Goal: Information Seeking & Learning: Find specific fact

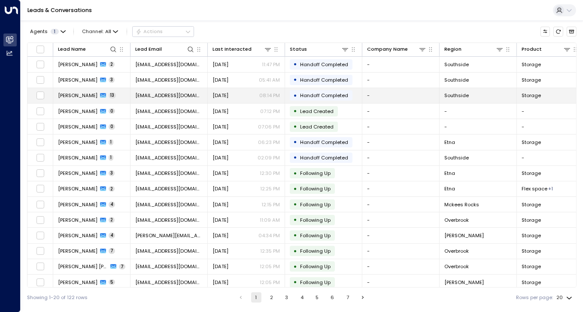
click at [128, 97] on td "[PERSON_NAME] 13" at bounding box center [91, 95] width 77 height 15
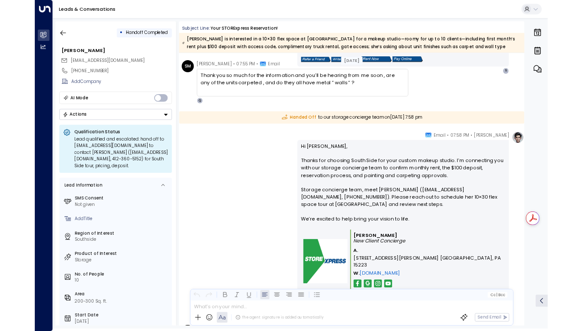
scroll to position [1756, 0]
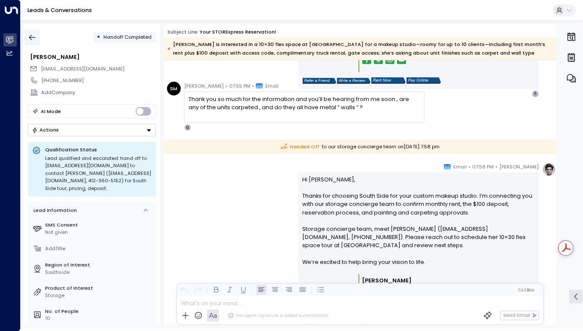
click at [33, 36] on icon "button" at bounding box center [32, 37] width 9 height 9
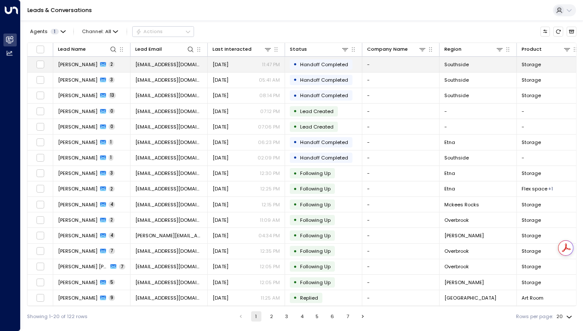
click at [112, 69] on td "[PERSON_NAME] 2" at bounding box center [91, 64] width 77 height 15
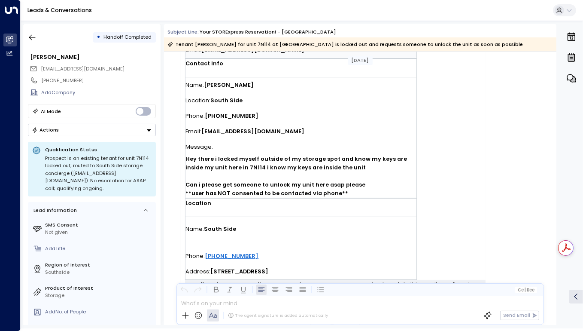
scroll to position [365, 0]
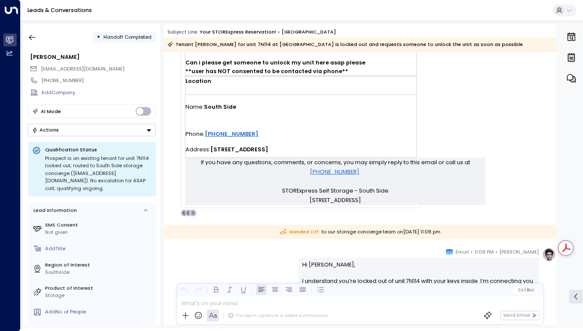
click at [118, 12] on div "Leads & Conversations" at bounding box center [302, 10] width 562 height 21
click at [30, 39] on icon "button" at bounding box center [32, 38] width 6 height 6
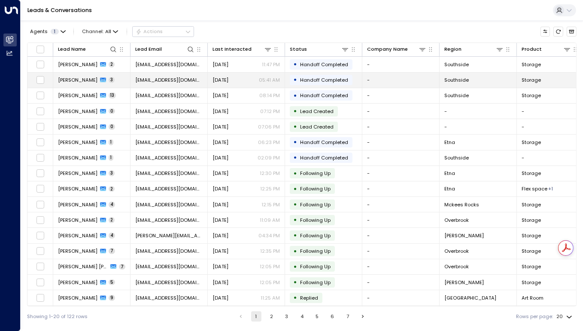
click at [109, 78] on span "3" at bounding box center [112, 80] width 6 height 6
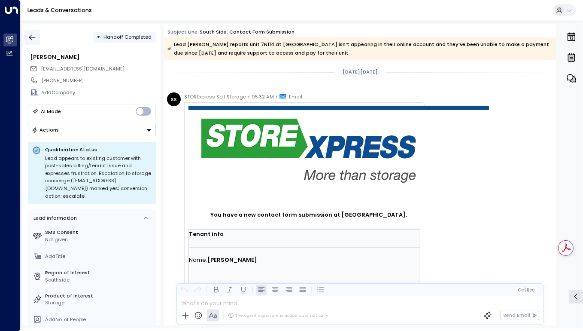
click at [33, 35] on icon "button" at bounding box center [32, 37] width 9 height 9
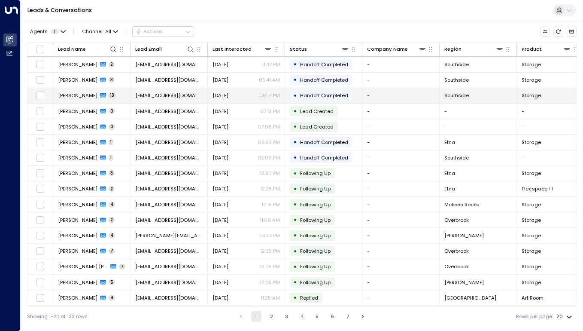
click at [124, 98] on td "[PERSON_NAME] 13" at bounding box center [91, 95] width 77 height 15
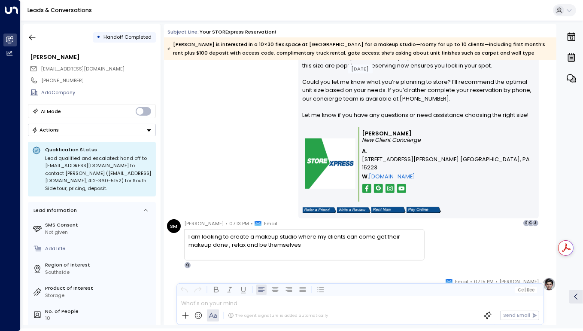
scroll to position [741, 0]
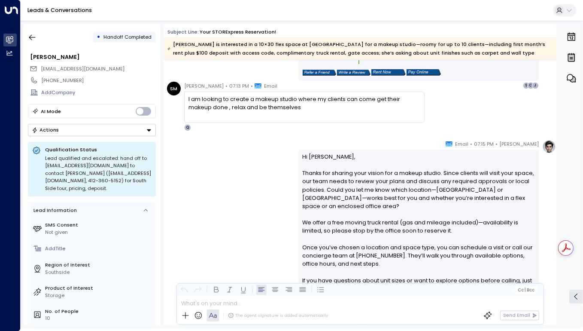
drag, startPoint x: 187, startPoint y: 97, endPoint x: 361, endPoint y: 109, distance: 174.3
click at [361, 109] on div "I am looking to create a makeup studio where my clients can come get their make…" at bounding box center [304, 106] width 240 height 31
copy div "I am looking to create a makeup studio where my clients can come get their make…"
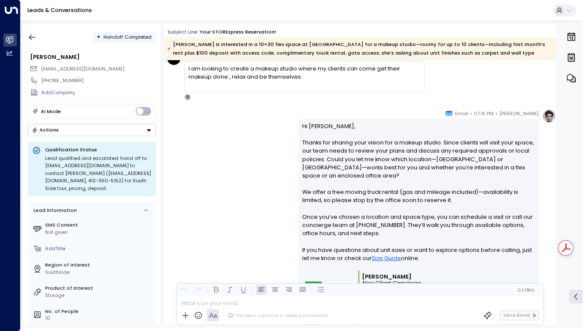
scroll to position [780, 0]
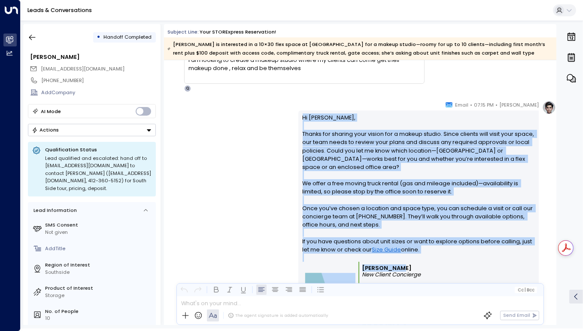
drag, startPoint x: 300, startPoint y: 116, endPoint x: 400, endPoint y: 264, distance: 178.2
click at [400, 264] on div "Hi [PERSON_NAME], Thanks for sharing your vision for a makeup studio. Since cli…" at bounding box center [418, 231] width 240 height 242
copy div "Hi [PERSON_NAME], Thanks for sharing your vision for a makeup studio. Since cli…"
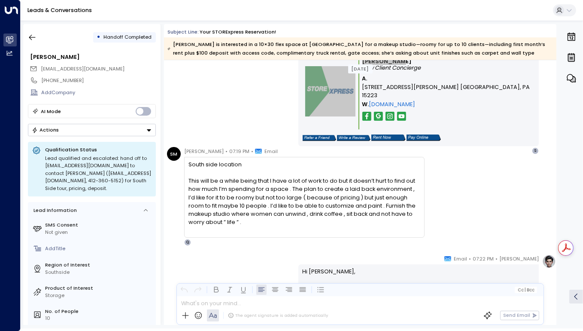
scroll to position [1014, 0]
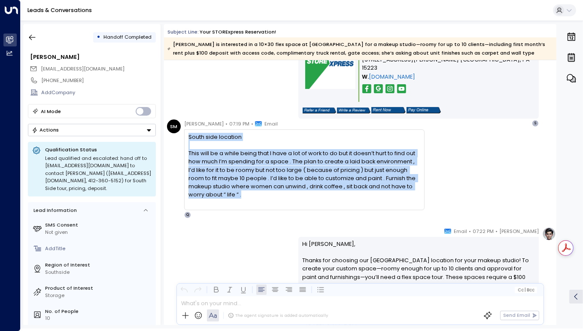
drag, startPoint x: 188, startPoint y: 137, endPoint x: 249, endPoint y: 193, distance: 82.6
click at [249, 193] on div "South side location This will be a while being that I have a lot of work to do …" at bounding box center [303, 170] width 231 height 74
copy div "South side location This will be a while being that I have a lot of work to do …"
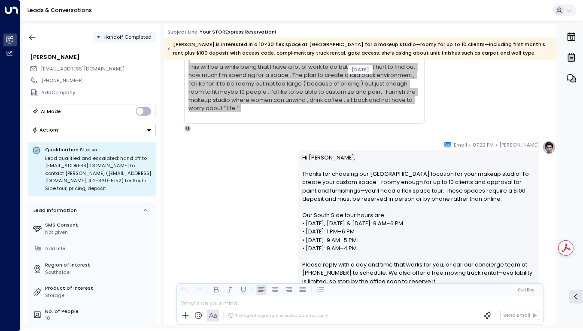
scroll to position [1132, 0]
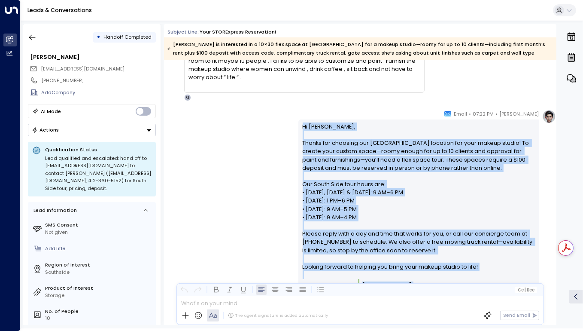
drag, startPoint x: 300, startPoint y: 127, endPoint x: 357, endPoint y: 283, distance: 166.6
click at [357, 283] on div "Subject Line: Your STORExpress Reservation! [PERSON_NAME] is interested in a 10…" at bounding box center [360, 174] width 392 height 300
copy div "Lo Ipsumd, Sitame con adipisci eli Seddo Eius temporin utl etdo magnaa enimad! …"
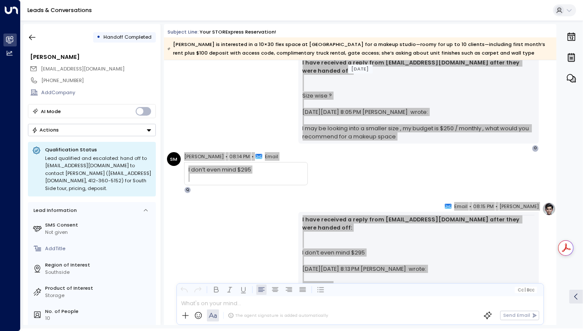
scroll to position [2689, 0]
